Goal: Complete application form

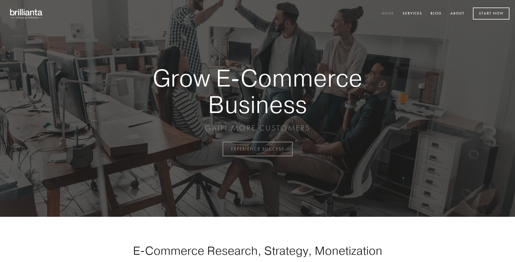
scroll to position [1462, 0]
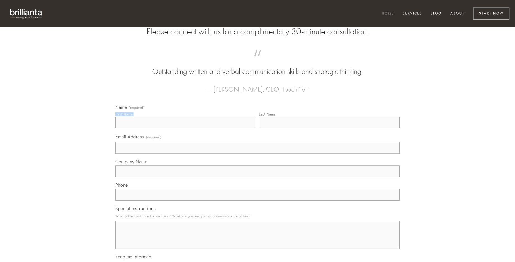
type input "[PERSON_NAME] MD"
click at [329, 128] on input "Last Name" at bounding box center [329, 123] width 141 height 12
type input "[PERSON_NAME] MD"
click at [258, 154] on input "Email Address (required)" at bounding box center [257, 148] width 284 height 12
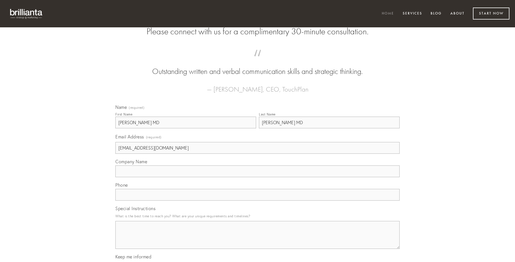
type input "[EMAIL_ADDRESS][DOMAIN_NAME]"
click at [258, 177] on input "Company Name" at bounding box center [257, 171] width 284 height 12
type input "aeger"
click at [258, 201] on input "text" at bounding box center [257, 195] width 284 height 12
click at [258, 240] on textarea "Special Instructions" at bounding box center [257, 235] width 284 height 28
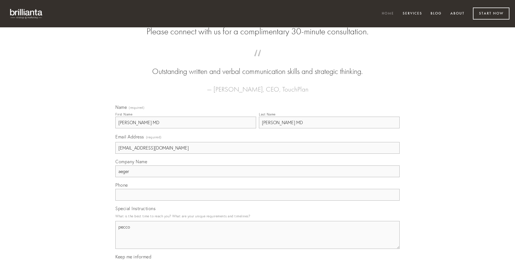
type textarea "pecco"
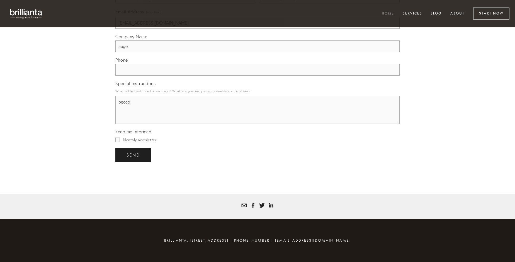
click at [134, 155] on span "send" at bounding box center [134, 155] width 14 height 5
